Goal: Check status: Check status

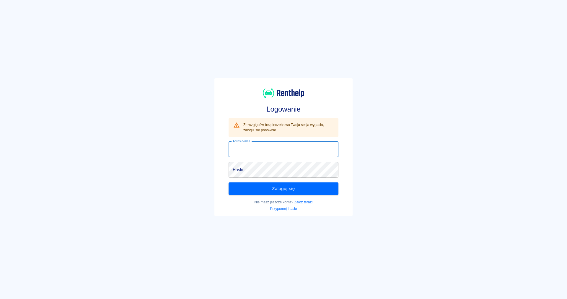
click at [285, 147] on input "Adres e-mail" at bounding box center [283, 150] width 110 height 16
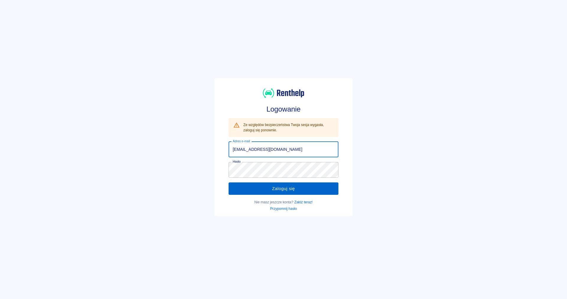
type input "[EMAIL_ADDRESS][DOMAIN_NAME]"
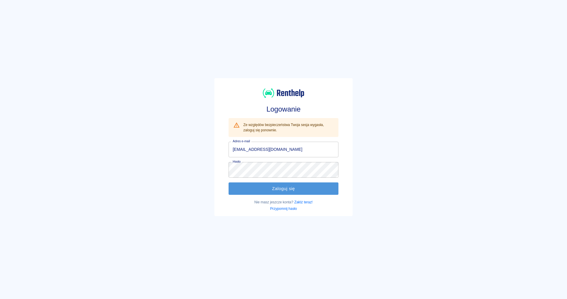
click at [266, 189] on button "Zaloguj się" at bounding box center [283, 188] width 110 height 12
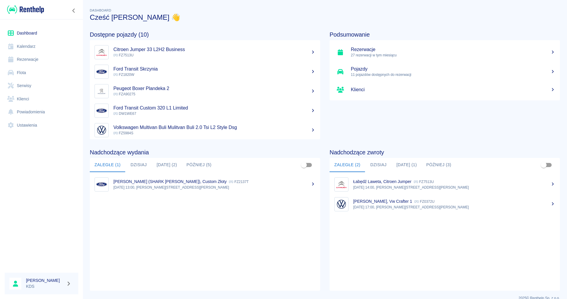
click at [357, 52] on h5 "Rezerwacje" at bounding box center [453, 50] width 204 height 6
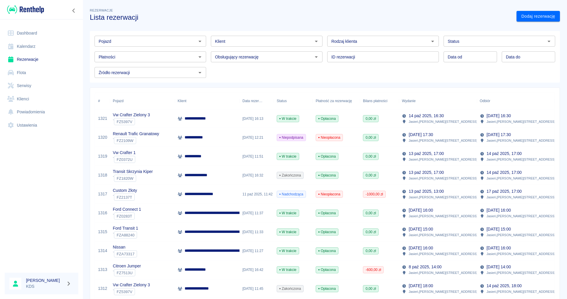
click at [148, 117] on p "Vw Crafter Zielony 3" at bounding box center [131, 115] width 37 height 6
